Goal: Task Accomplishment & Management: Manage account settings

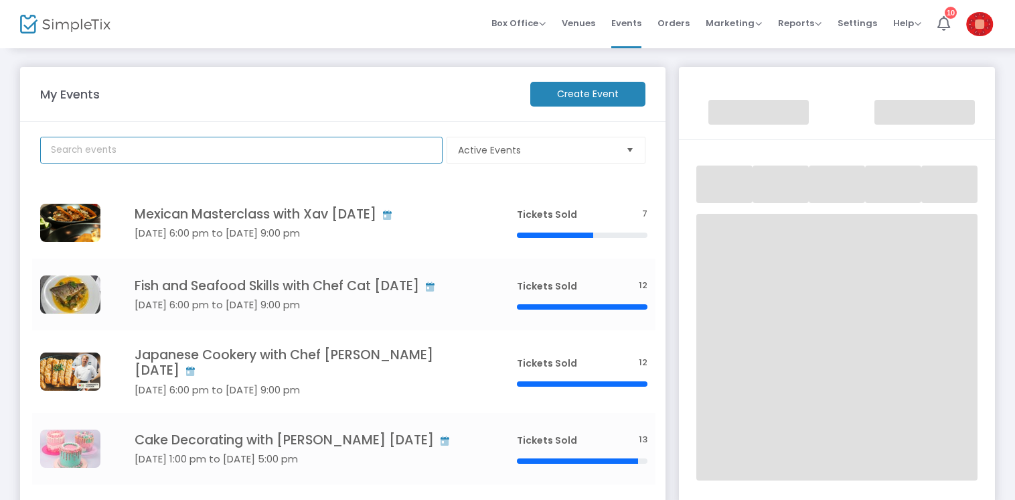
click at [198, 150] on input "text" at bounding box center [241, 150] width 402 height 27
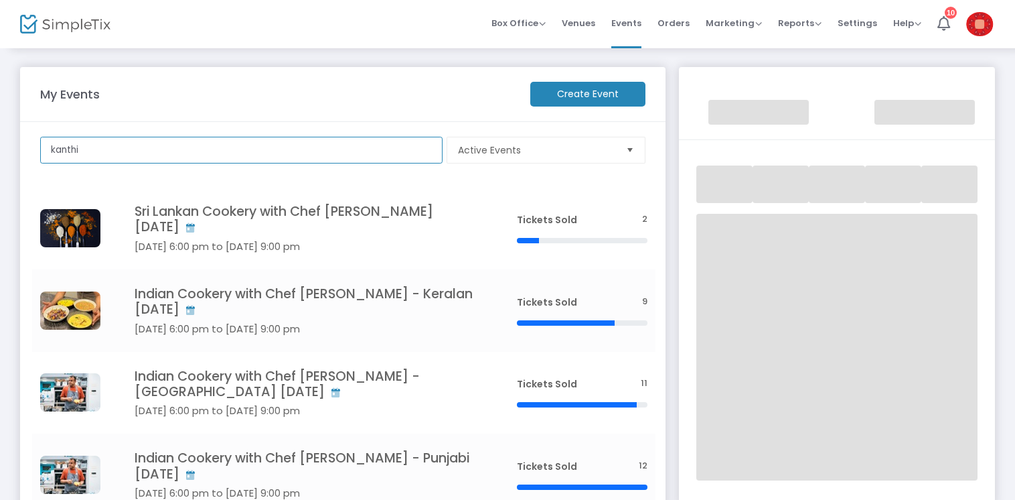
type input "kanthi"
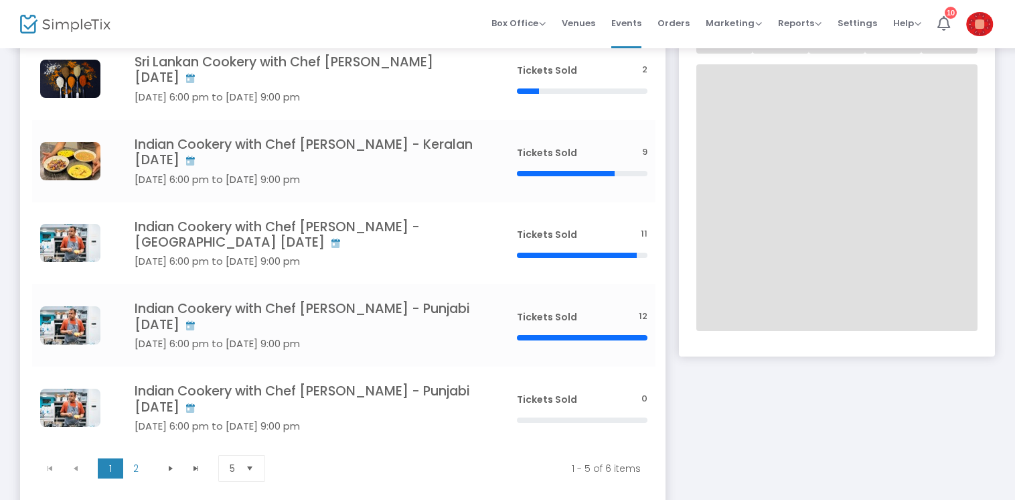
scroll to position [155, 0]
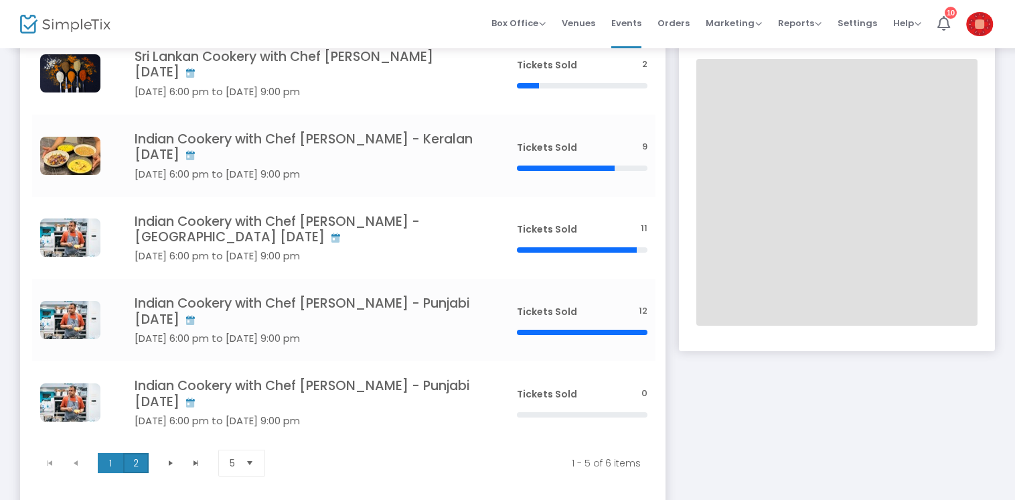
click at [135, 453] on span "2" at bounding box center [135, 463] width 25 height 20
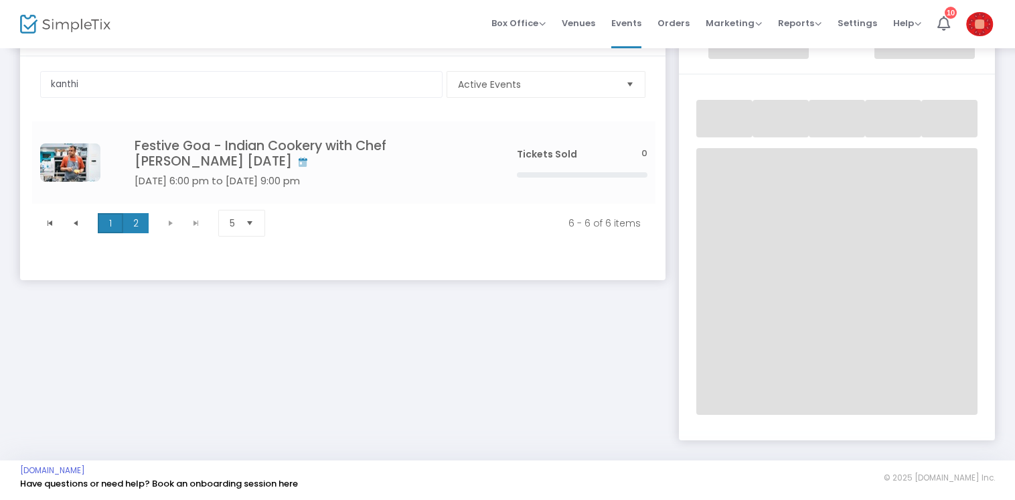
click at [105, 224] on span "1" at bounding box center [110, 223] width 25 height 20
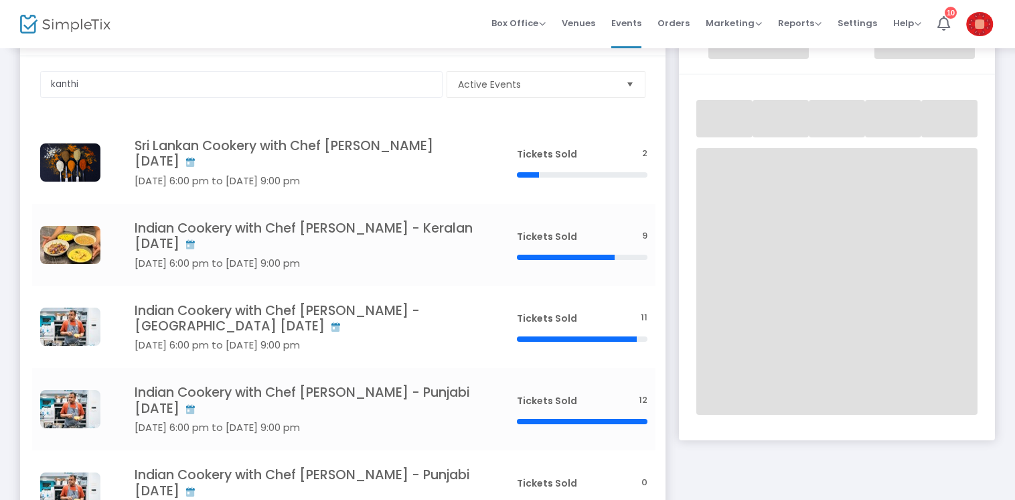
click at [991, 19] on img at bounding box center [979, 24] width 27 height 24
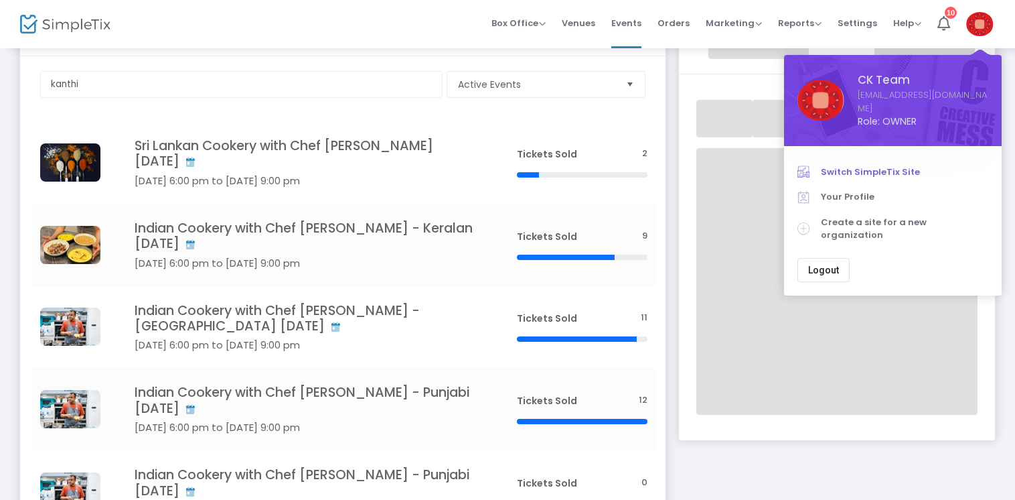
click at [866, 165] on span "Switch SimpleTix Site" at bounding box center [904, 171] width 167 height 13
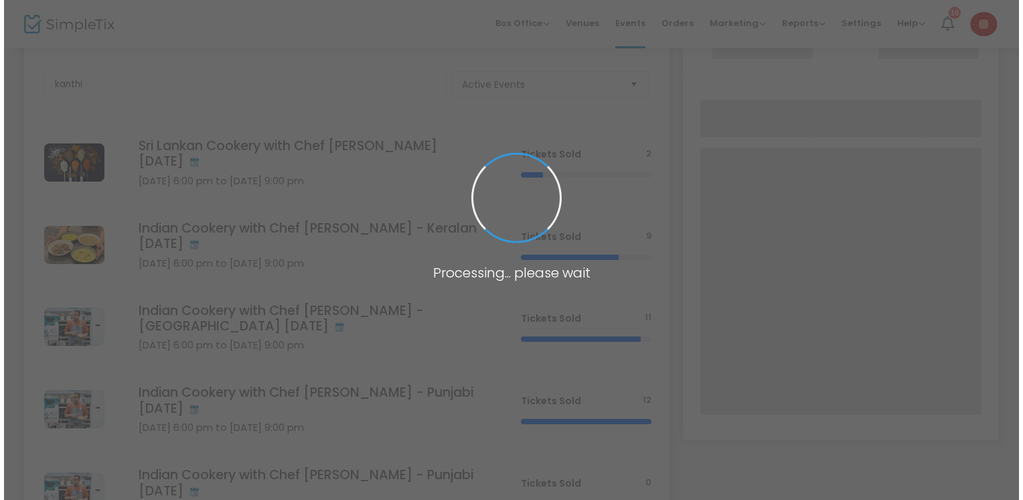
scroll to position [0, 0]
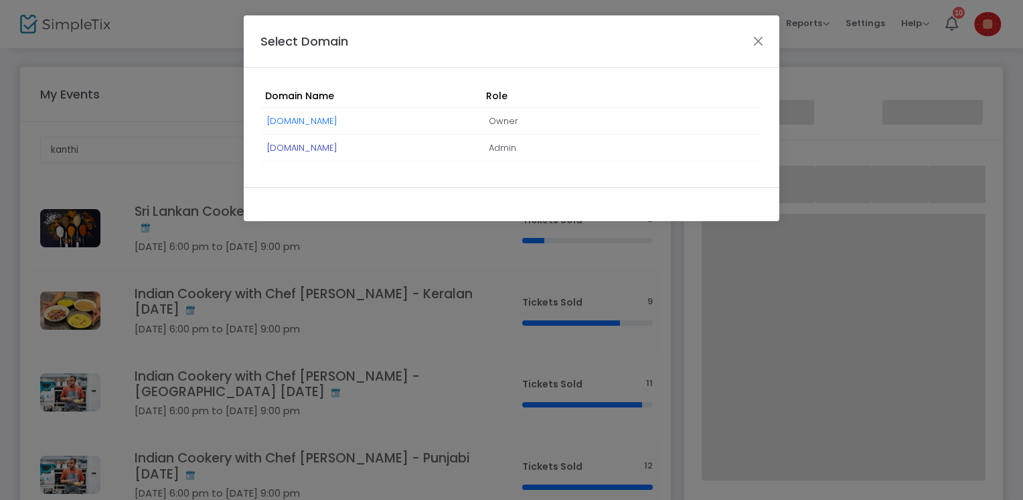
click at [337, 148] on link "communitycooks.simpletix.co.uk" at bounding box center [302, 147] width 70 height 13
